Goal: Task Accomplishment & Management: Use online tool/utility

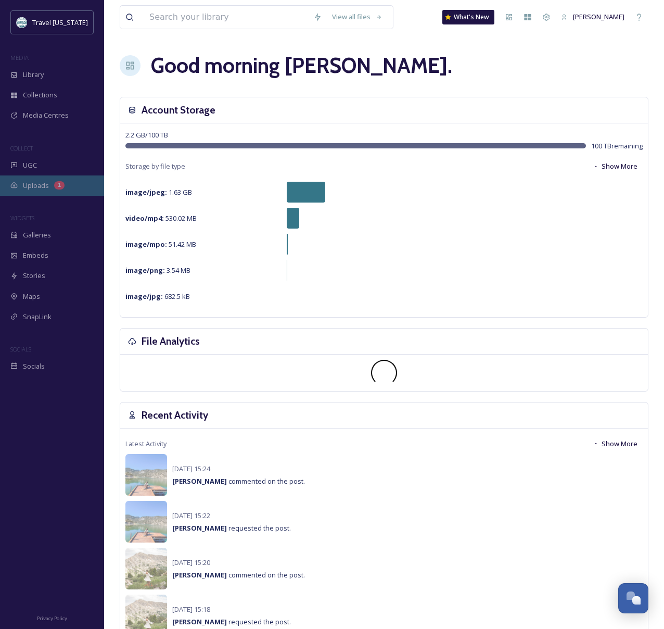
scroll to position [167, 0]
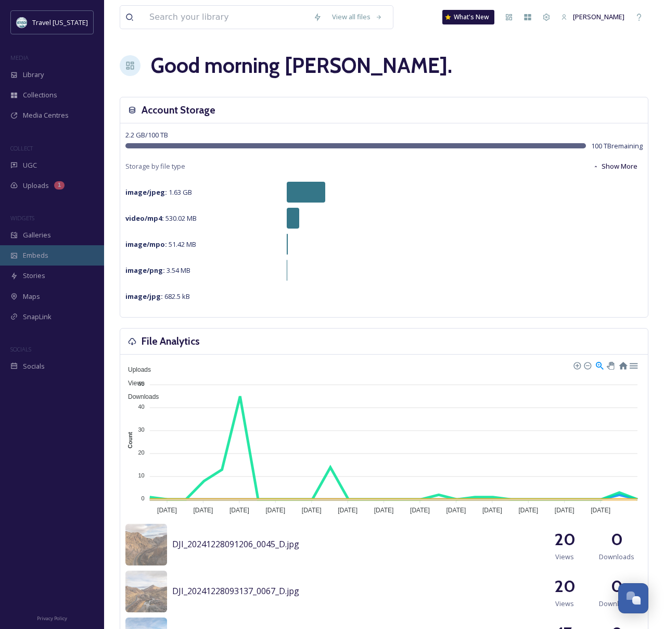
click at [43, 256] on span "Embeds" at bounding box center [36, 255] width 26 height 10
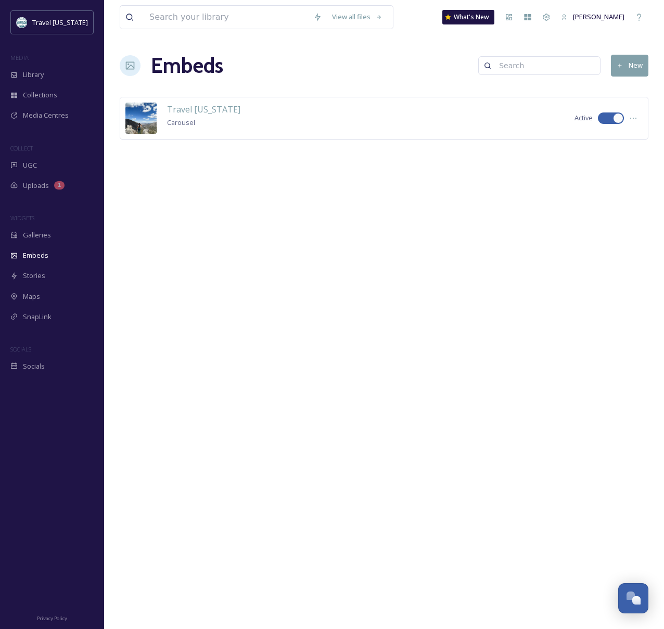
click at [639, 67] on button "New" at bounding box center [629, 65] width 37 height 21
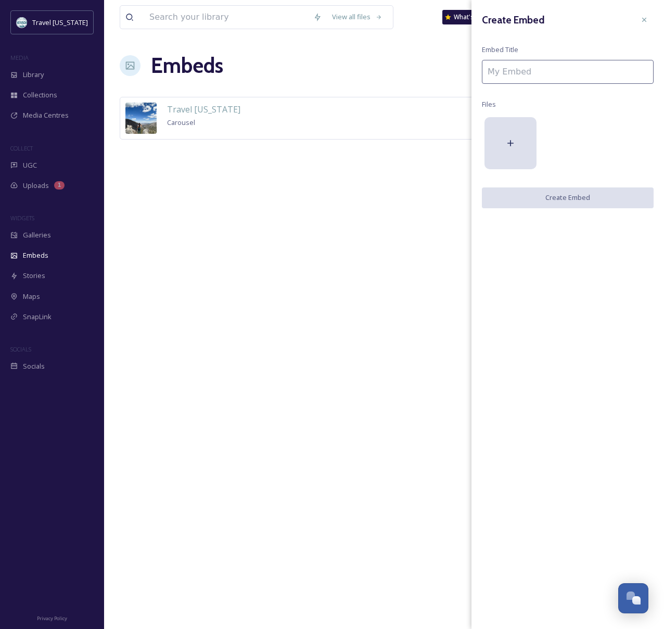
click at [639, 67] on input at bounding box center [568, 72] width 172 height 24
type input "@notjustabartender"
click at [510, 141] on icon at bounding box center [511, 144] width 6 height 6
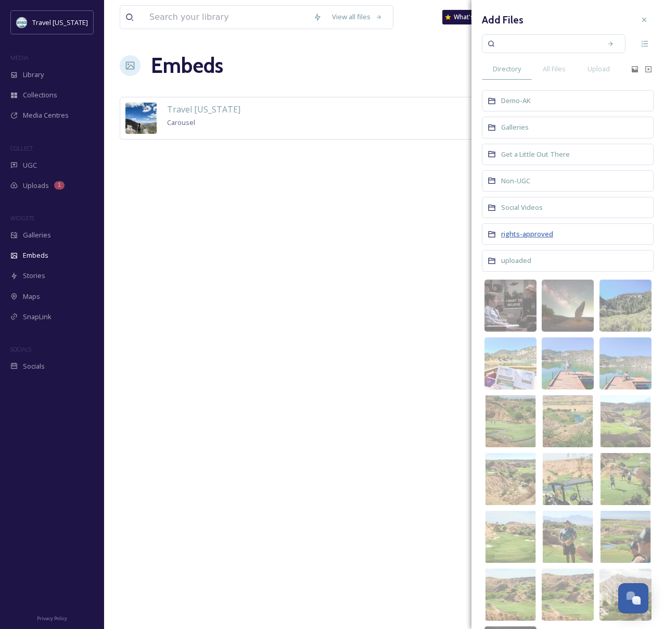
click at [533, 233] on span "rights-approved" at bounding box center [527, 233] width 52 height 9
